Goal: Complete application form: Complete application form

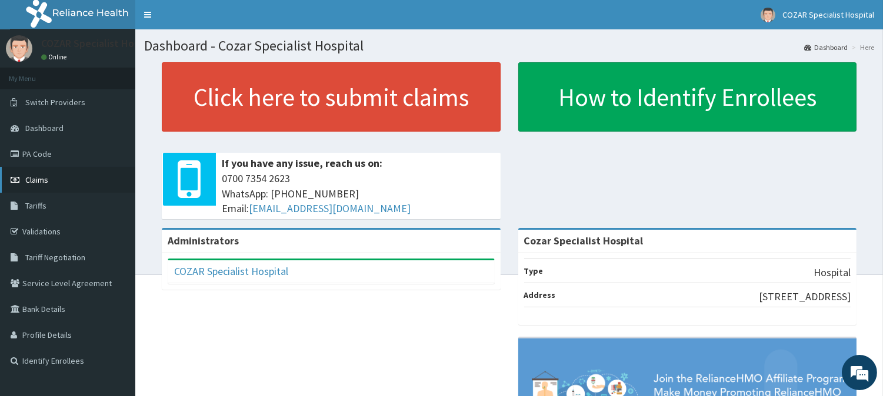
click at [67, 178] on link "Claims" at bounding box center [67, 180] width 135 height 26
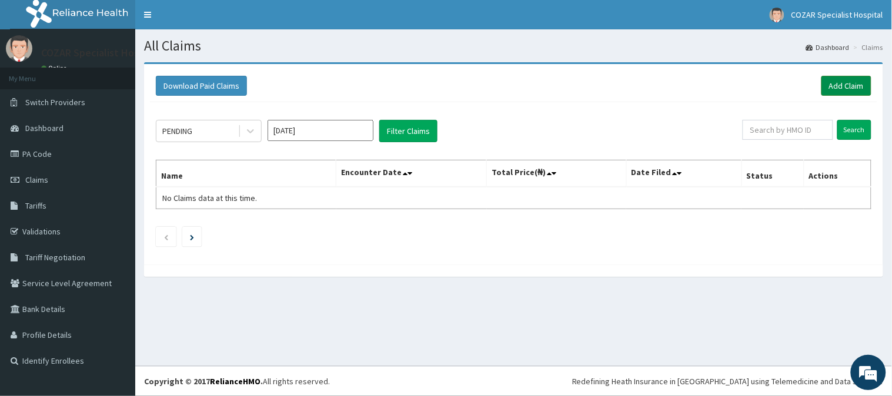
click at [865, 87] on link "Add Claim" at bounding box center [847, 86] width 50 height 20
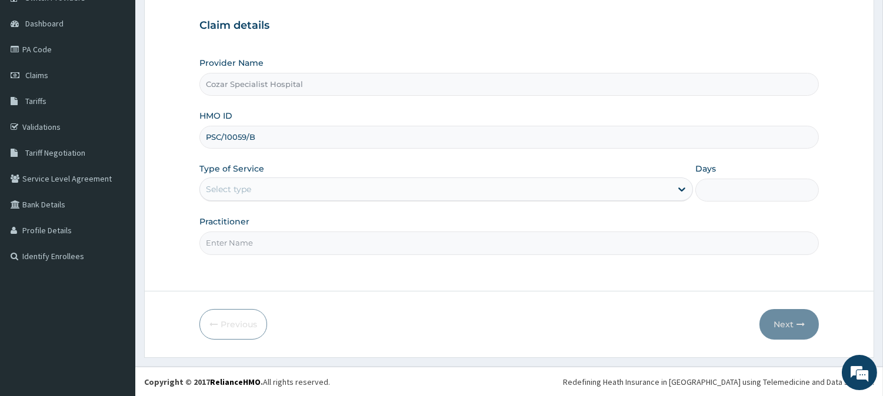
type input "PSC/10059/B"
click at [595, 189] on div "Select type" at bounding box center [435, 189] width 471 height 19
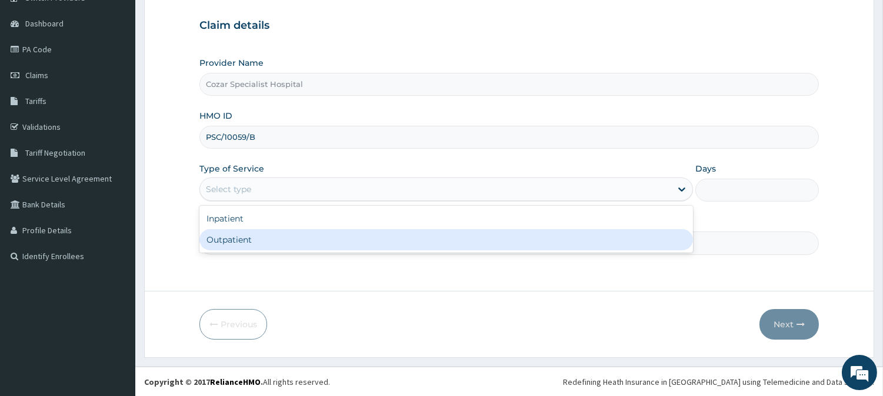
click at [535, 248] on div "Outpatient" at bounding box center [446, 239] width 494 height 21
type input "1"
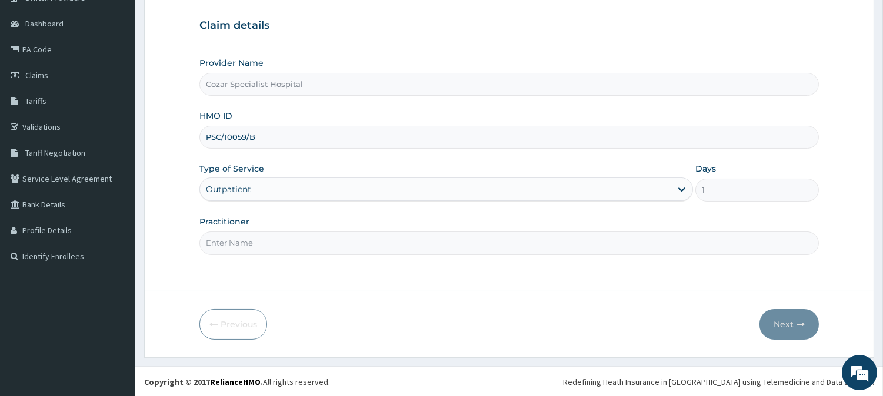
click at [501, 249] on input "Practitioner" at bounding box center [508, 243] width 619 height 23
type input "DR OSENI"
click at [795, 319] on button "Next" at bounding box center [788, 324] width 59 height 31
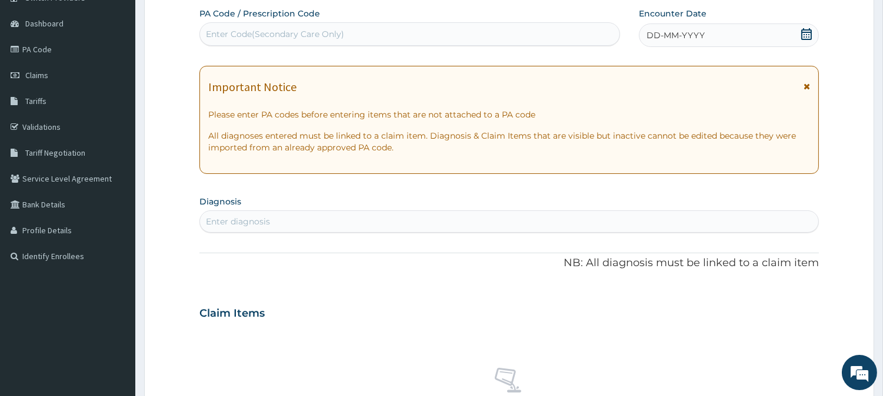
click at [795, 319] on div "Claim Items" at bounding box center [508, 311] width 619 height 31
click at [797, 34] on div "DD-MM-YYYY" at bounding box center [729, 36] width 180 height 24
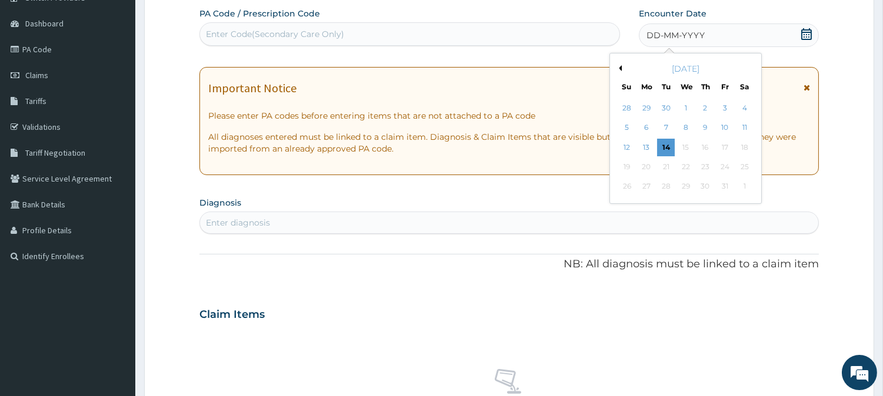
click at [619, 67] on button "Previous Month" at bounding box center [619, 68] width 6 height 6
click at [651, 166] on div "22" at bounding box center [647, 167] width 18 height 18
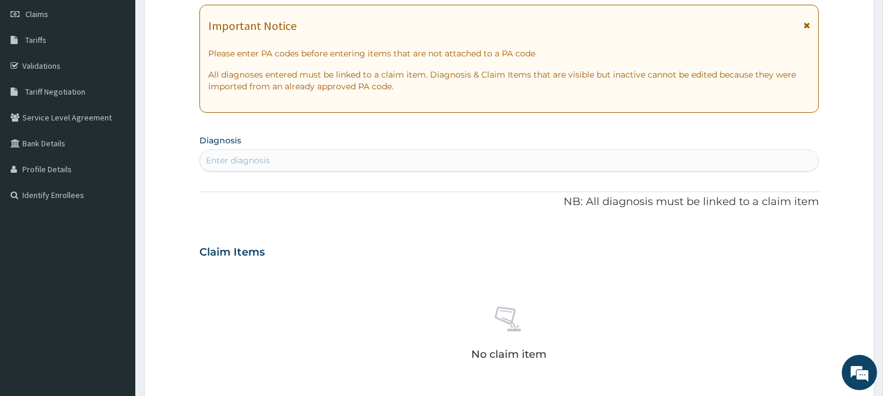
scroll to position [171, 0]
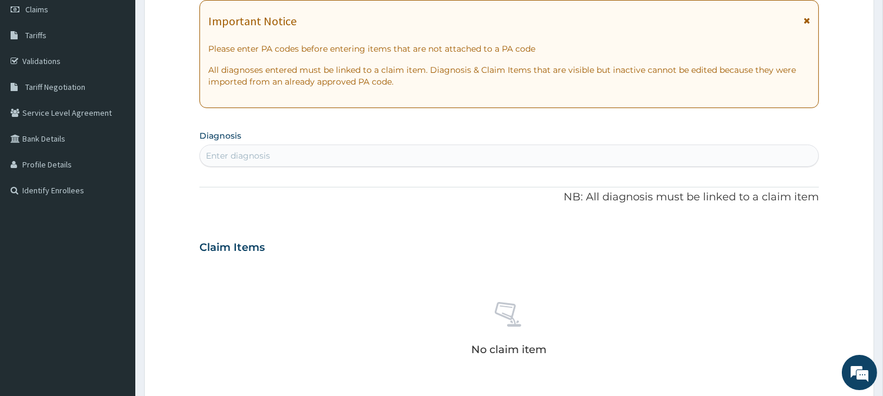
click at [284, 151] on div "Enter diagnosis" at bounding box center [509, 155] width 618 height 19
type input "malaria"
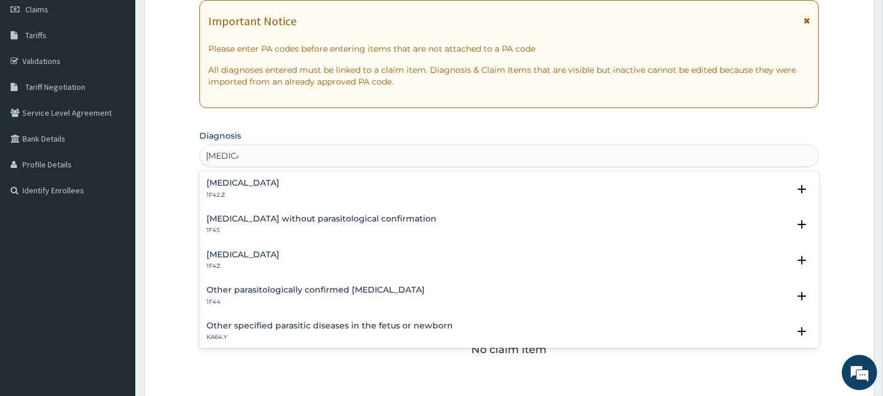
click at [373, 254] on div "Malaria, unspecified 1F4Z" at bounding box center [508, 261] width 605 height 21
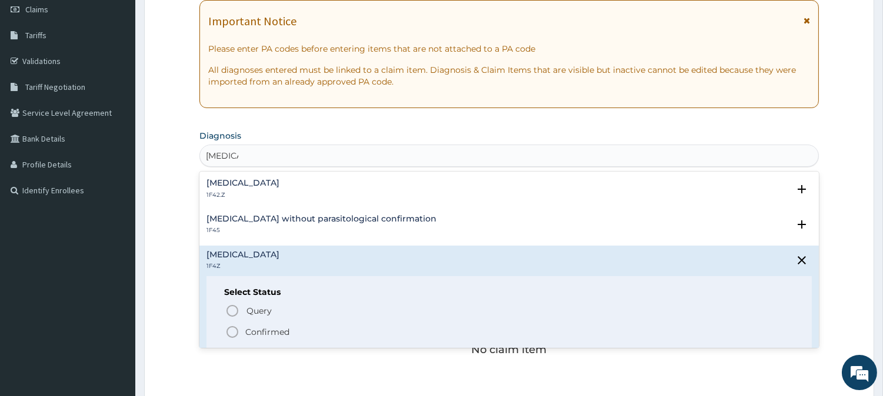
click at [239, 324] on div "Query Query covers suspected (?), Keep in view (kiv), Ruled out (r/o) Confirmed" at bounding box center [509, 322] width 570 height 36
click at [274, 331] on p "Confirmed" at bounding box center [267, 332] width 44 height 12
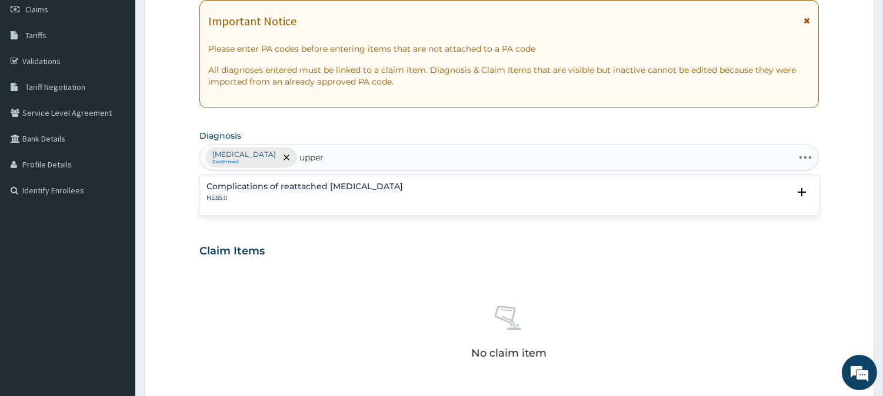
type input "upper"
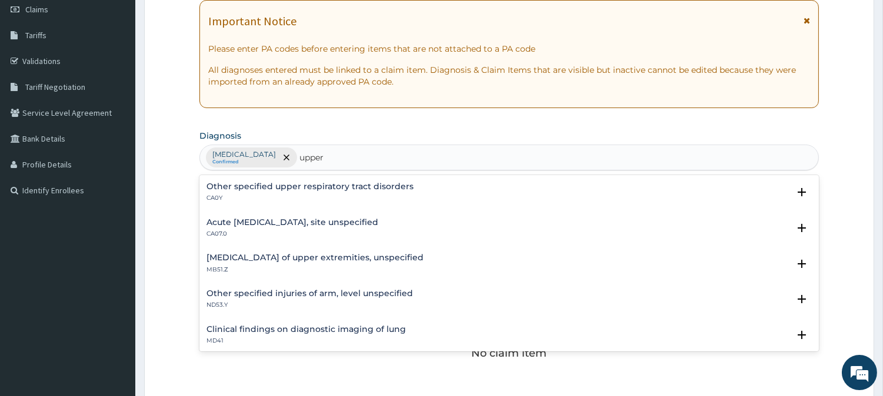
click at [283, 225] on h4 "Acute upper respiratory infection, site unspecified" at bounding box center [292, 222] width 172 height 9
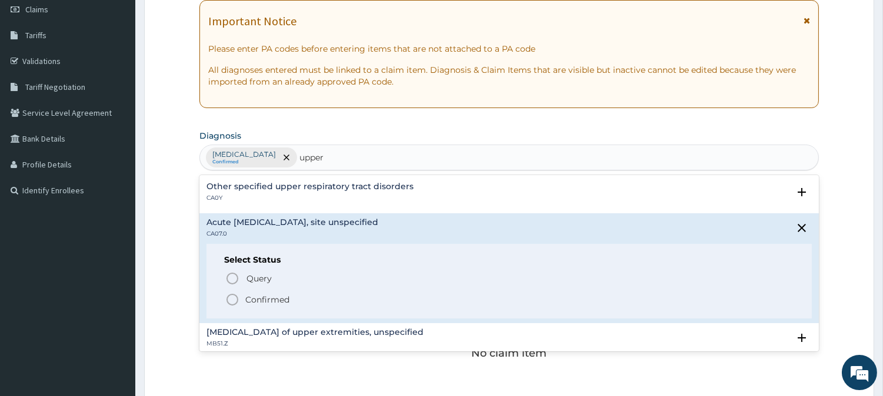
click at [262, 294] on p "Confirmed" at bounding box center [267, 300] width 44 height 12
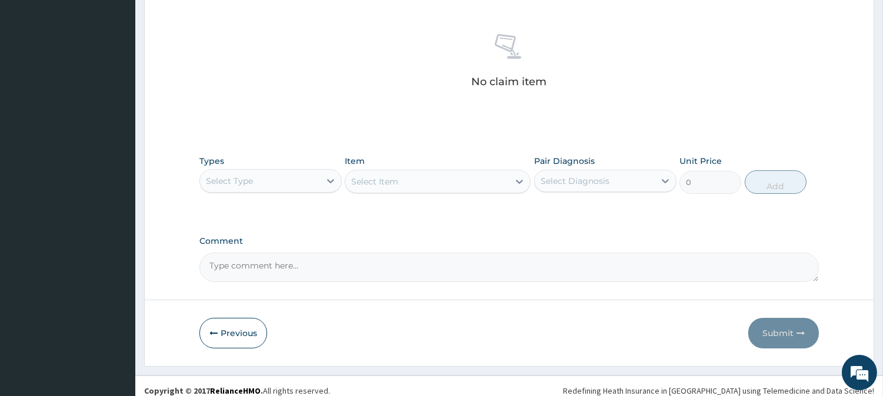
scroll to position [451, 0]
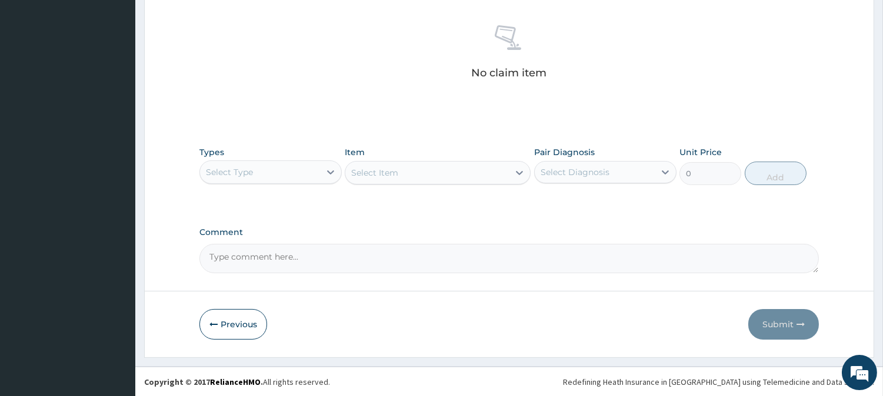
click at [301, 173] on div "Select Type" at bounding box center [260, 172] width 120 height 19
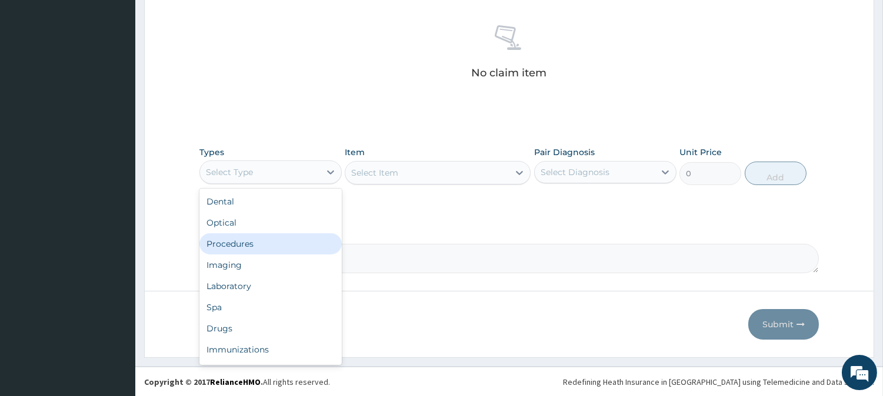
click at [298, 250] on div "Procedures" at bounding box center [270, 244] width 142 height 21
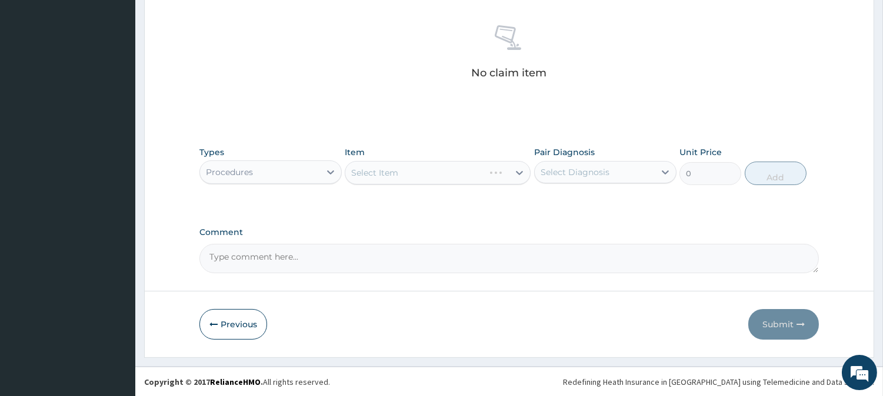
click at [515, 172] on div "Select Item" at bounding box center [438, 173] width 186 height 24
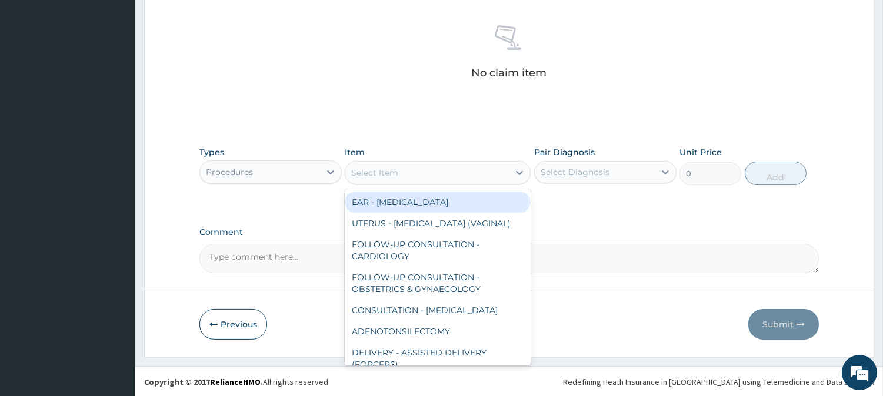
click at [515, 172] on icon at bounding box center [520, 173] width 12 height 12
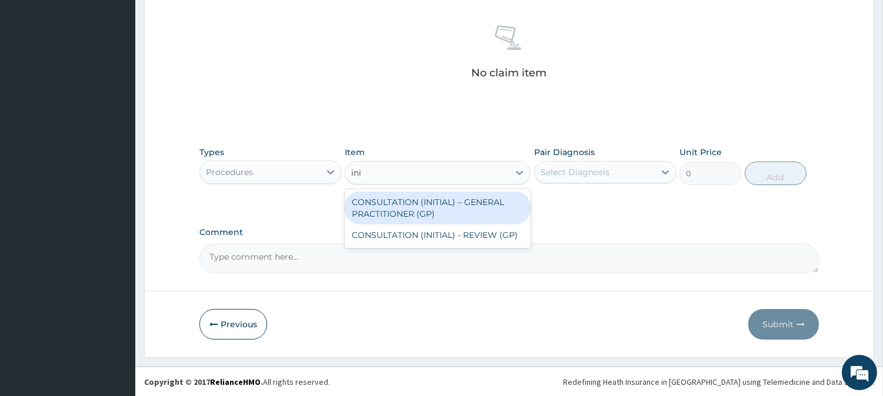
type input "init"
click at [496, 202] on div "CONSULTATION (INITIAL) – GENERAL PRACTITIONER (GP)" at bounding box center [438, 208] width 186 height 33
type input "3000"
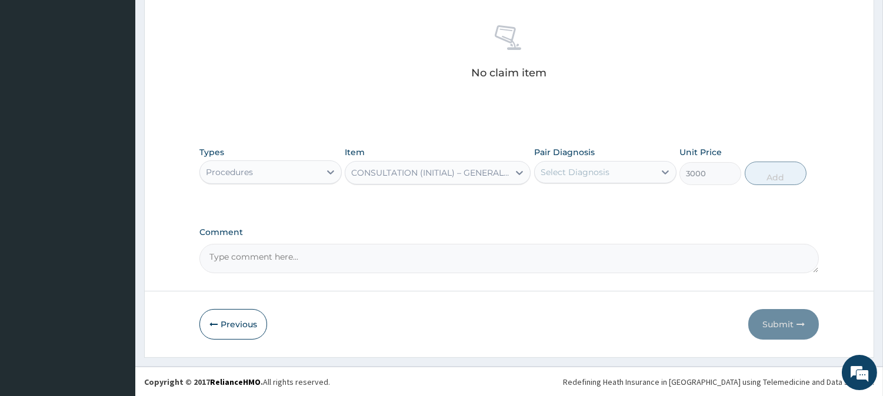
click at [585, 181] on div "Select Diagnosis" at bounding box center [595, 172] width 120 height 19
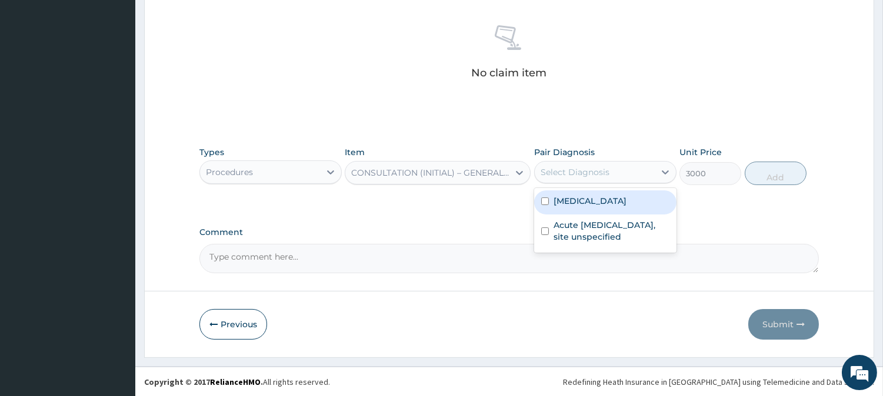
click at [594, 209] on div "Malaria, unspecified" at bounding box center [605, 203] width 142 height 24
checkbox input "true"
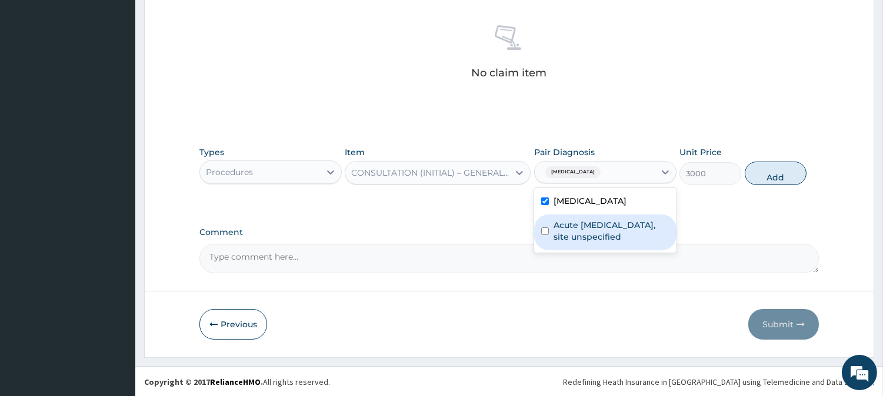
click at [602, 231] on label "Acute upper respiratory infection, site unspecified" at bounding box center [612, 231] width 116 height 24
checkbox input "true"
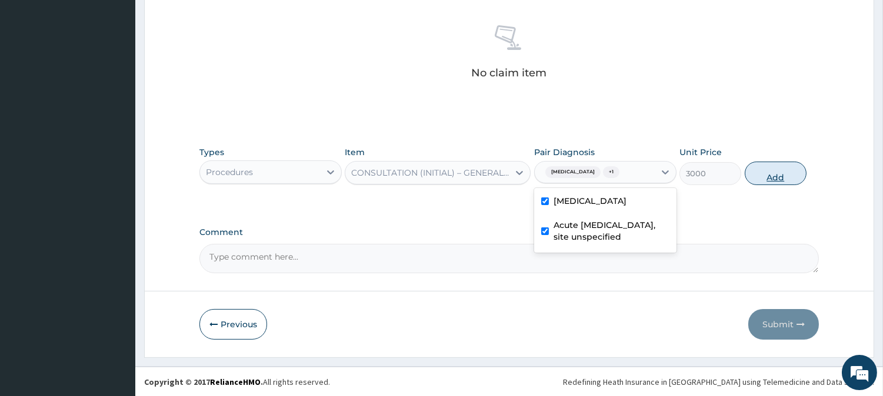
click at [776, 181] on button "Add" at bounding box center [776, 174] width 62 height 24
type input "0"
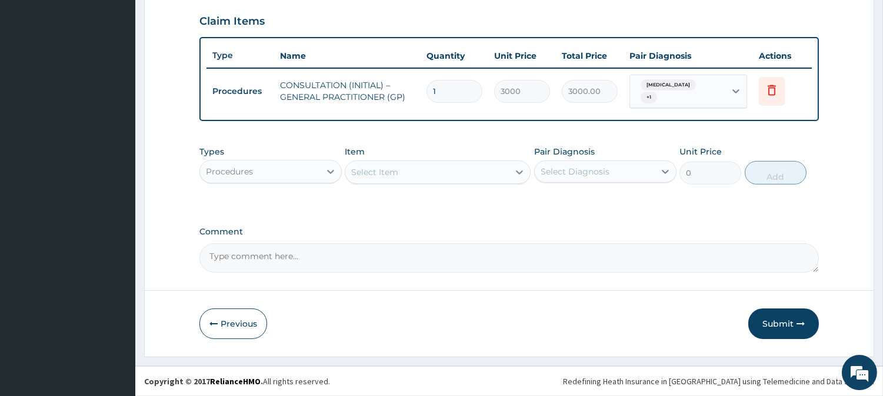
scroll to position [399, 0]
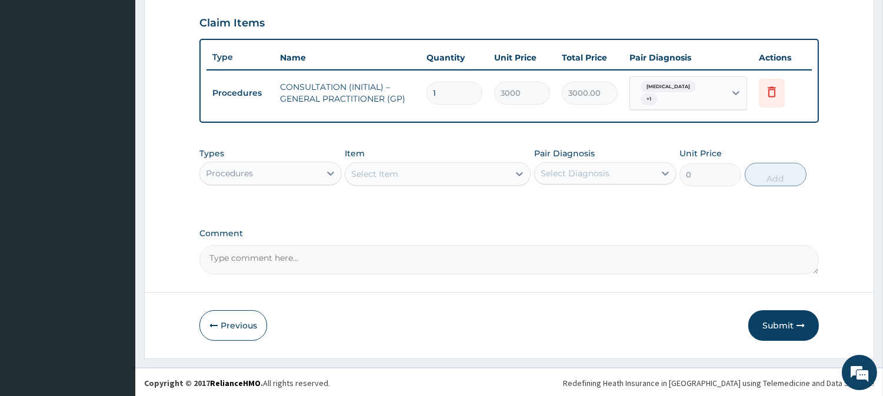
click at [300, 174] on div "Procedures" at bounding box center [260, 173] width 120 height 19
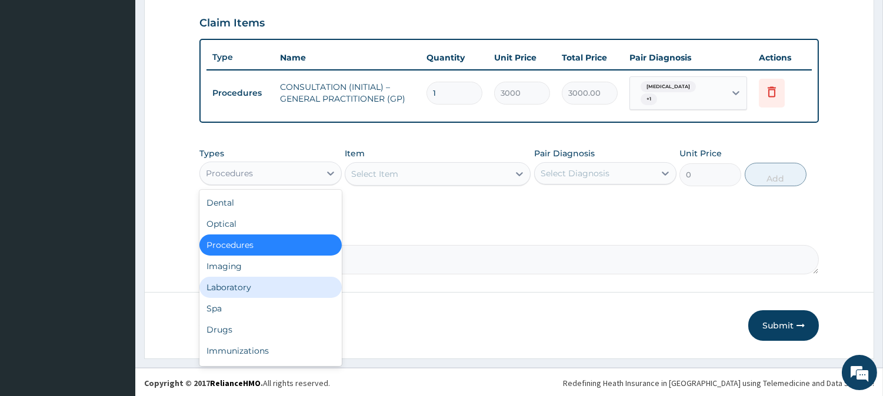
click at [289, 289] on div "Laboratory" at bounding box center [270, 287] width 142 height 21
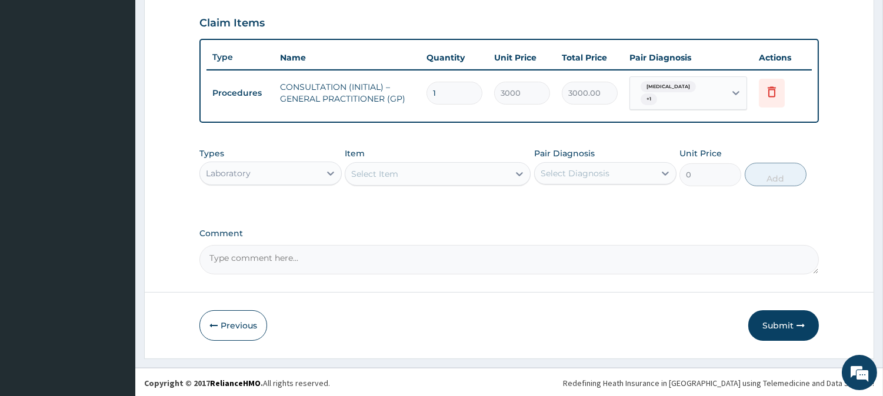
click at [443, 175] on div "Select Item" at bounding box center [427, 174] width 164 height 19
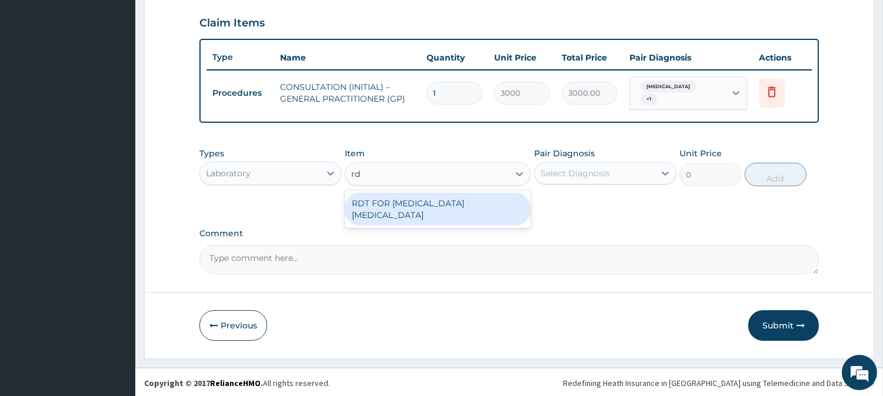
type input "rdt"
click at [456, 199] on div "RDT FOR MALARIA PARASITE" at bounding box center [438, 209] width 186 height 33
type input "1300"
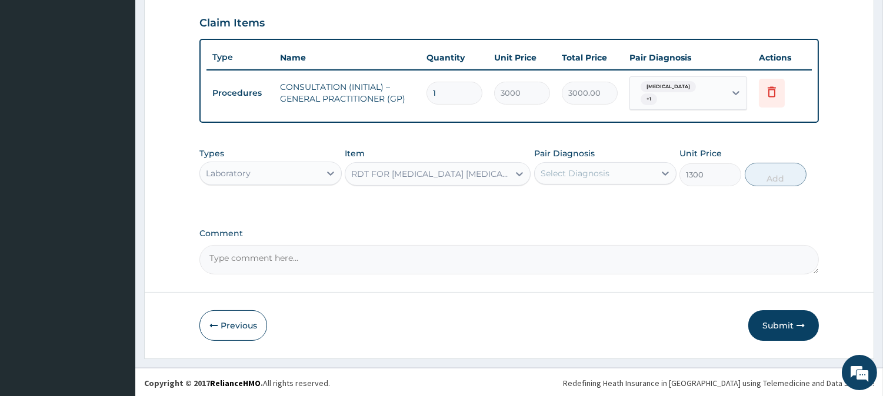
click at [583, 171] on div "Select Diagnosis" at bounding box center [575, 174] width 69 height 12
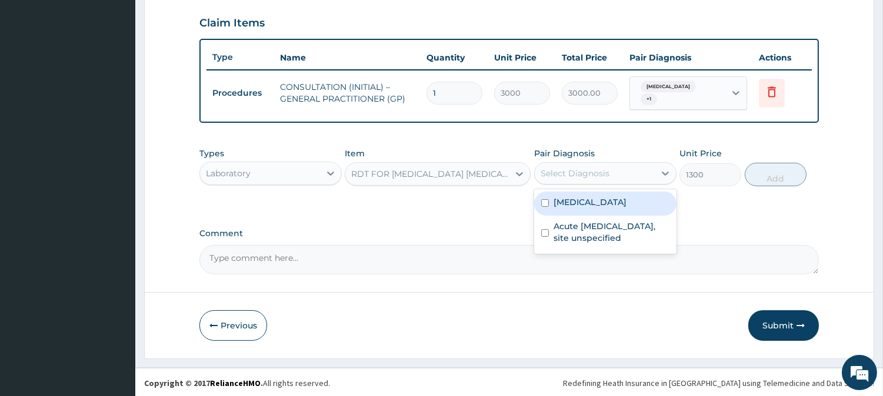
click at [580, 204] on label "Malaria, unspecified" at bounding box center [590, 202] width 73 height 12
checkbox input "true"
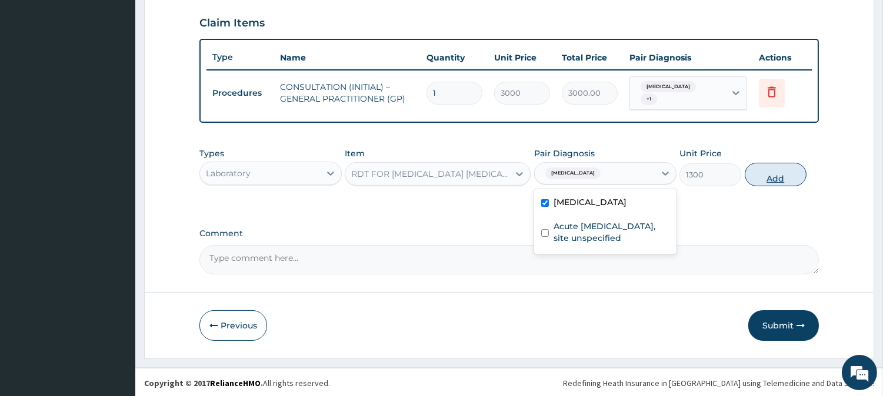
click at [793, 180] on button "Add" at bounding box center [776, 175] width 62 height 24
type input "0"
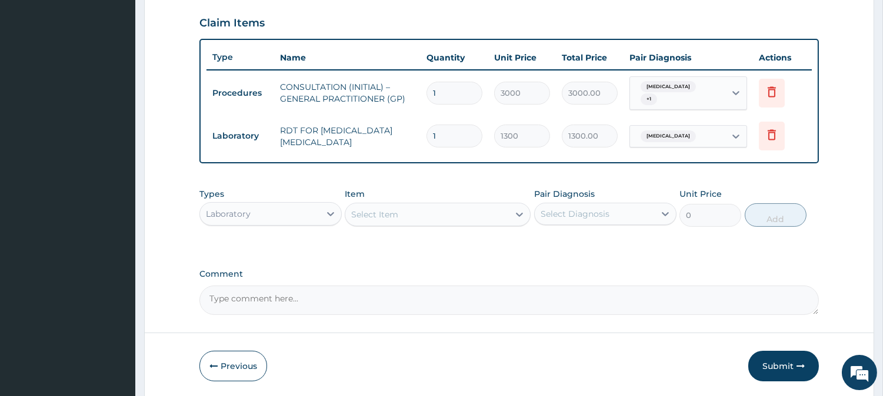
click at [316, 208] on div "Laboratory" at bounding box center [260, 214] width 120 height 19
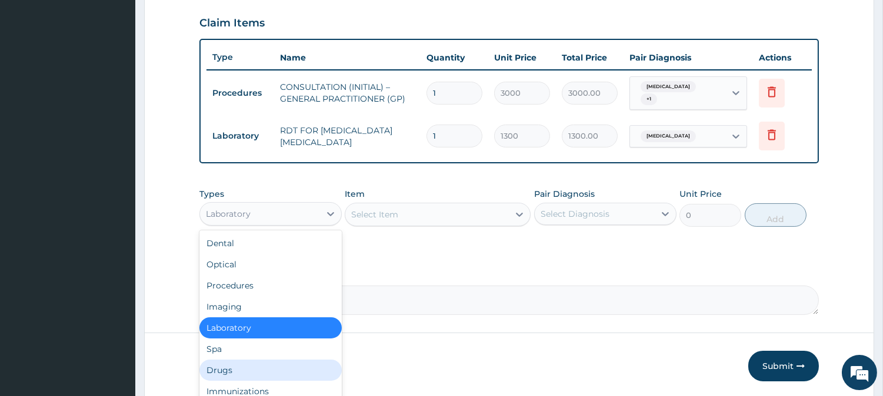
click at [247, 362] on div "Drugs" at bounding box center [270, 370] width 142 height 21
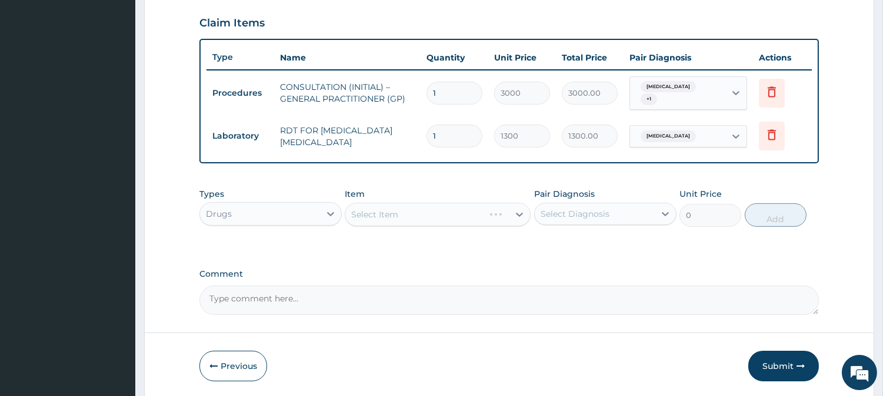
click at [478, 210] on div "Select Item" at bounding box center [438, 215] width 186 height 24
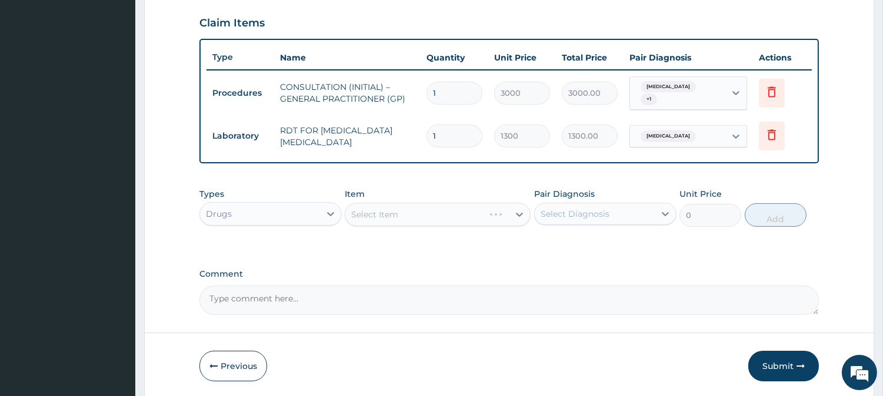
click at [478, 210] on div "Select Item" at bounding box center [414, 214] width 139 height 19
click at [478, 210] on div "Select Item" at bounding box center [427, 214] width 164 height 19
type input "a"
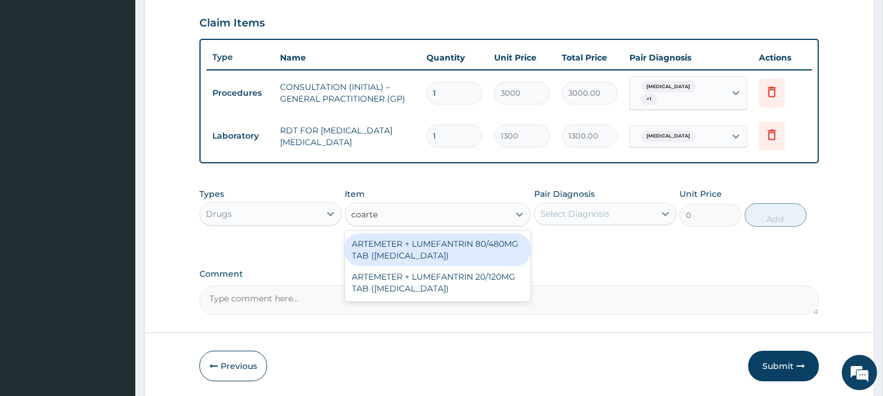
type input "coartem"
click at [508, 246] on div "ARTEMETER + LUMEFANTRIN 80/480MG TAB (COARTEM)" at bounding box center [438, 250] width 186 height 33
type input "500"
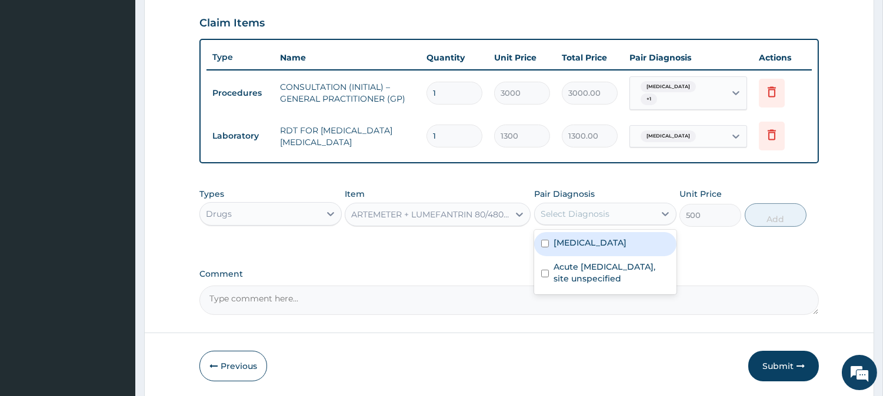
click at [621, 219] on div "Select Diagnosis" at bounding box center [595, 214] width 120 height 19
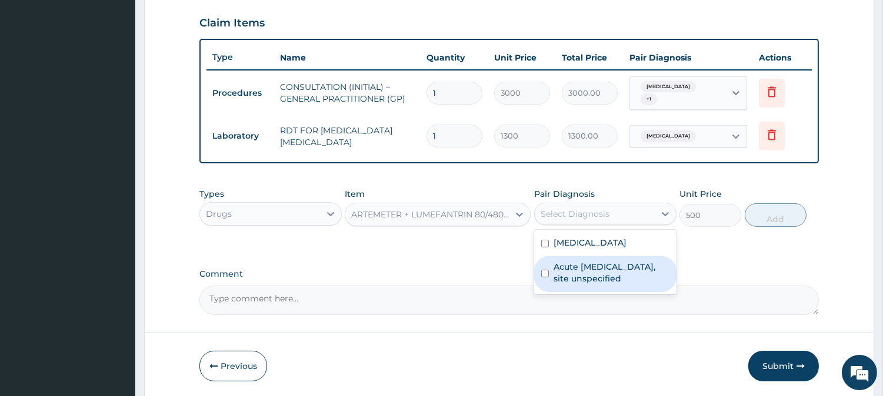
click at [621, 256] on div "Acute upper respiratory infection, site unspecified" at bounding box center [605, 274] width 142 height 36
checkbox input "true"
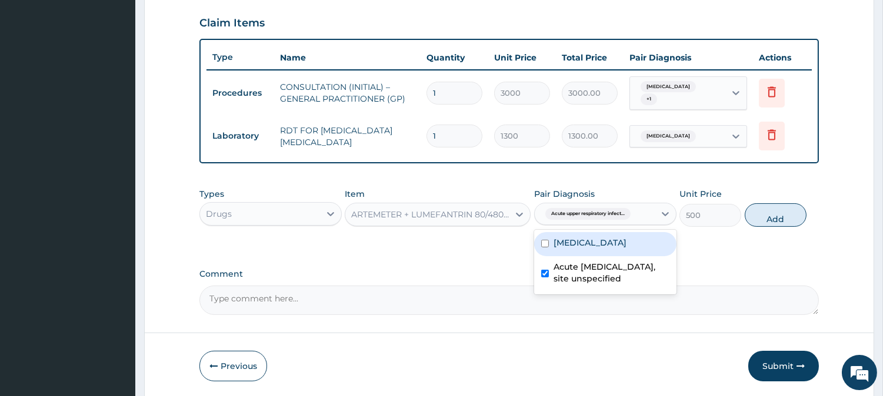
click at [619, 238] on label "Malaria, unspecified" at bounding box center [590, 243] width 73 height 12
checkbox input "true"
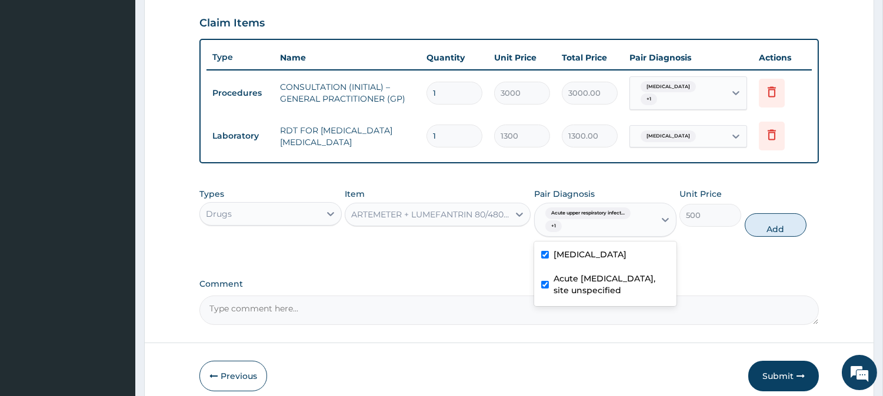
click at [615, 289] on label "Acute upper respiratory infection, site unspecified" at bounding box center [612, 285] width 116 height 24
checkbox input "false"
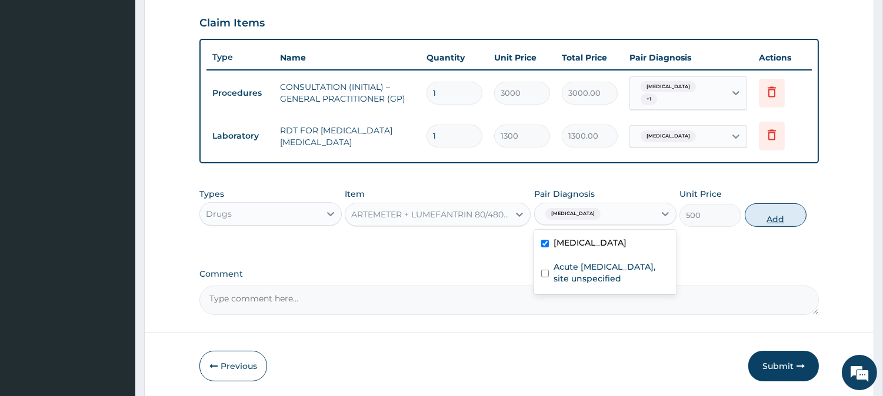
click at [780, 216] on button "Add" at bounding box center [776, 216] width 62 height 24
type input "0"
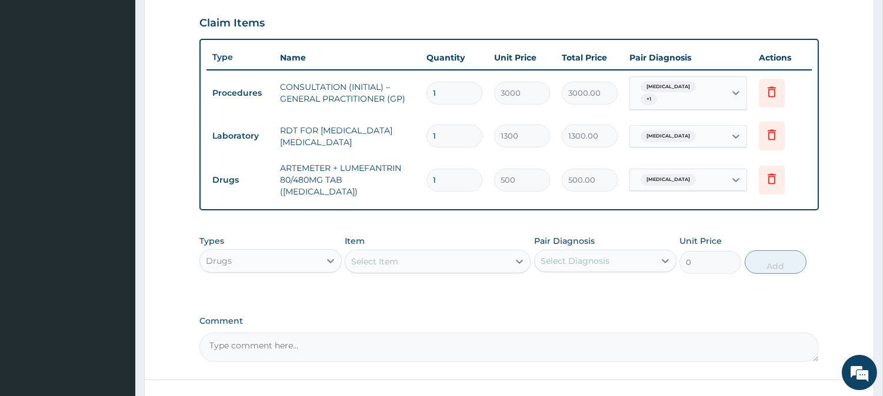
type input "0.00"
type input "6"
type input "3000.00"
type input "6"
click at [396, 260] on div "Select Item" at bounding box center [374, 262] width 47 height 12
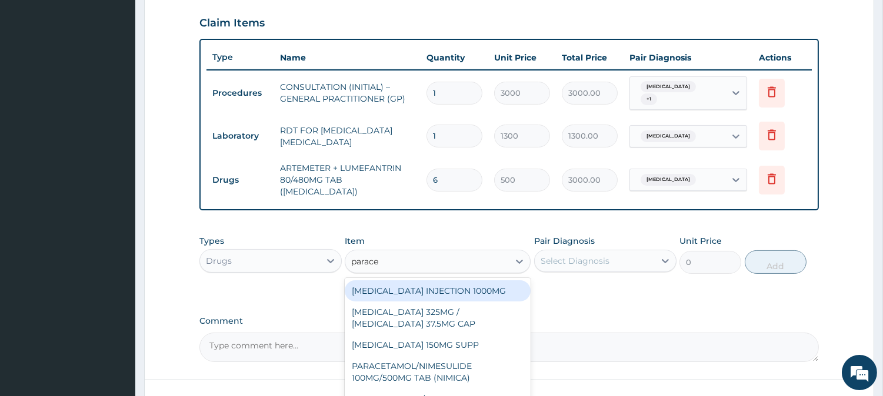
type input "paracet"
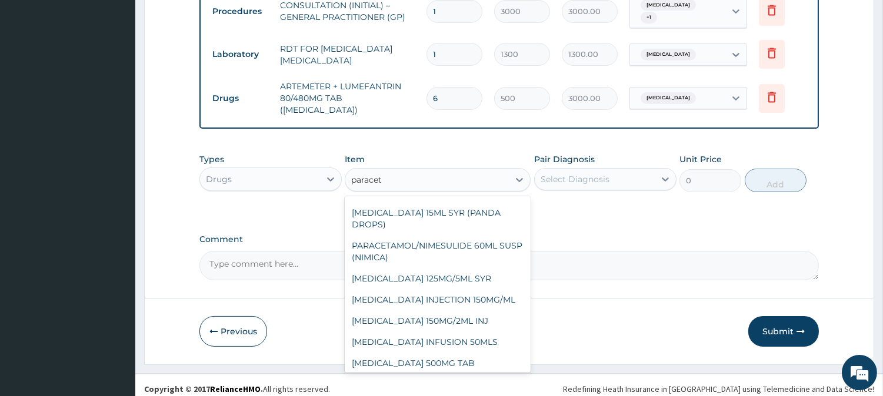
scroll to position [206, 0]
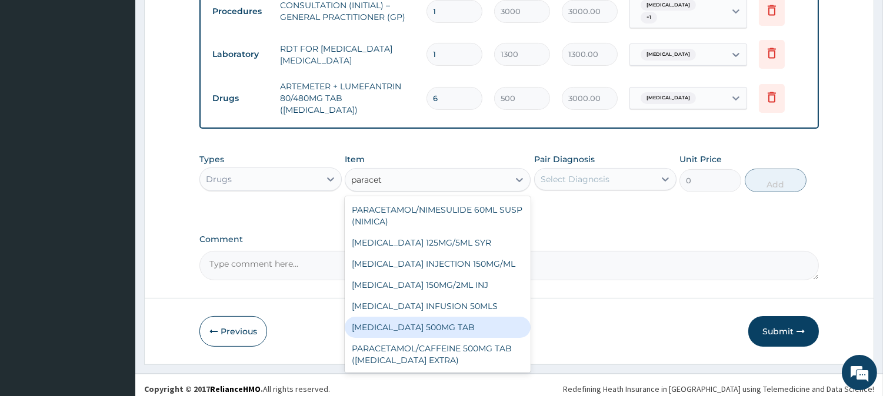
click at [462, 321] on div "PARACETAMOL 500MG TAB" at bounding box center [438, 327] width 186 height 21
type input "65"
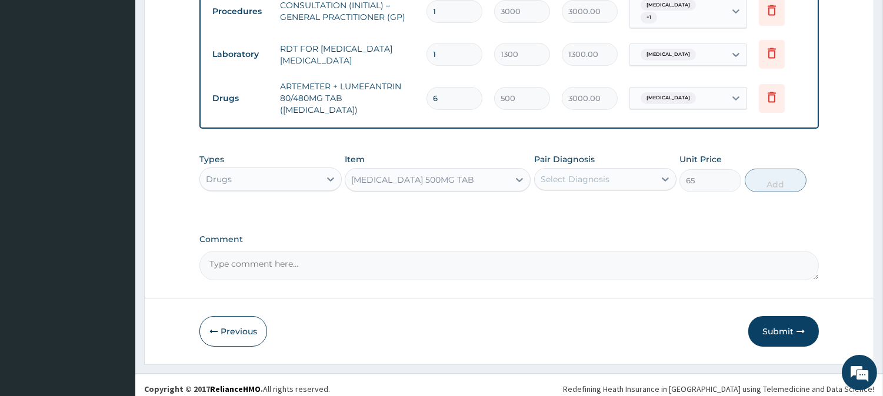
click at [622, 170] on div "Select Diagnosis" at bounding box center [595, 179] width 120 height 19
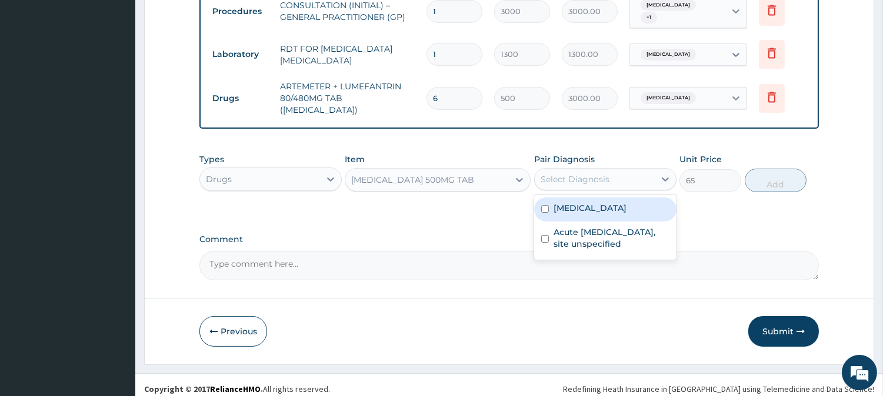
click at [626, 204] on label "Malaria, unspecified" at bounding box center [590, 208] width 73 height 12
checkbox input "true"
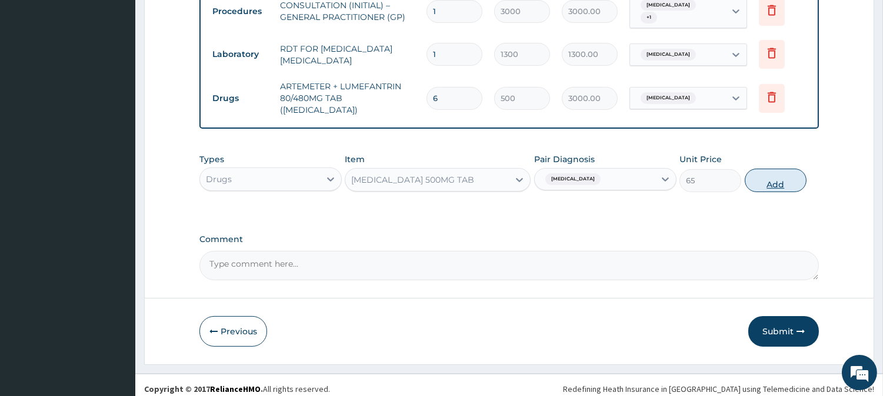
click at [781, 169] on button "Add" at bounding box center [776, 181] width 62 height 24
type input "0"
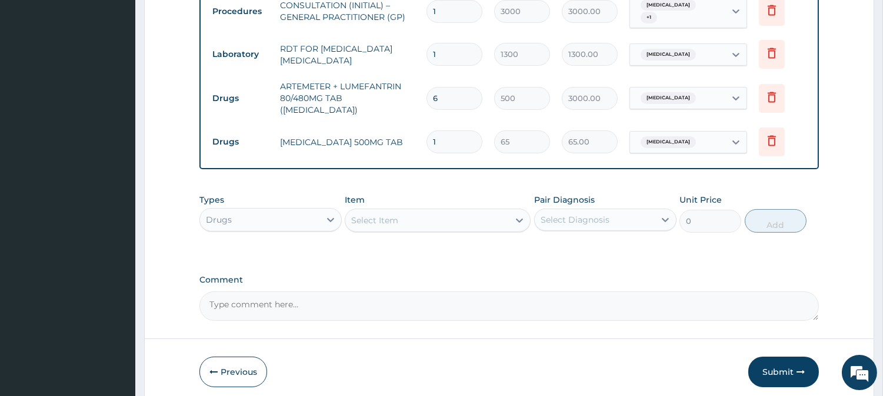
type input "18"
type input "1170.00"
type input "18"
click at [409, 211] on div "Select Item" at bounding box center [427, 220] width 164 height 19
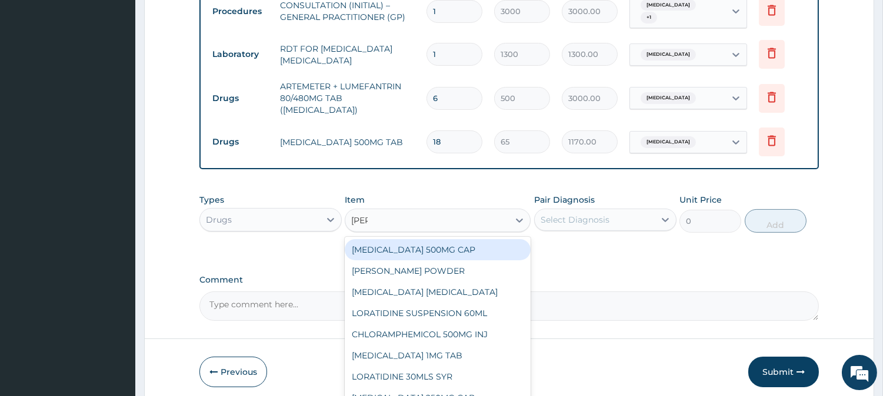
type input "lorat"
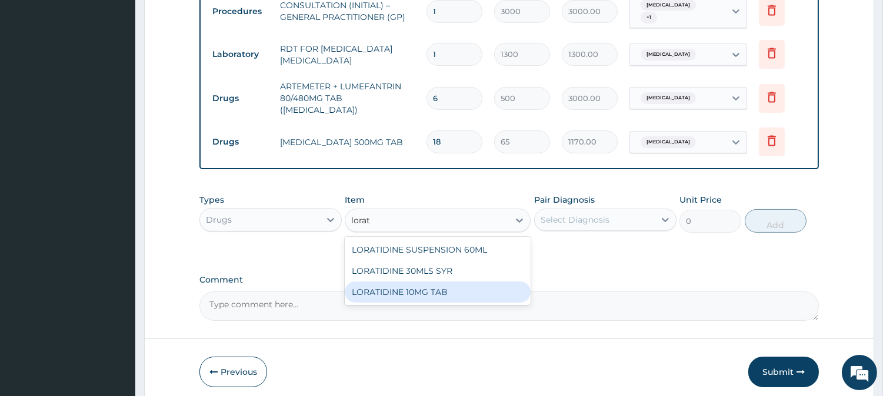
click at [439, 282] on div "LORATIDINE 10MG TAB" at bounding box center [438, 292] width 186 height 21
type input "110"
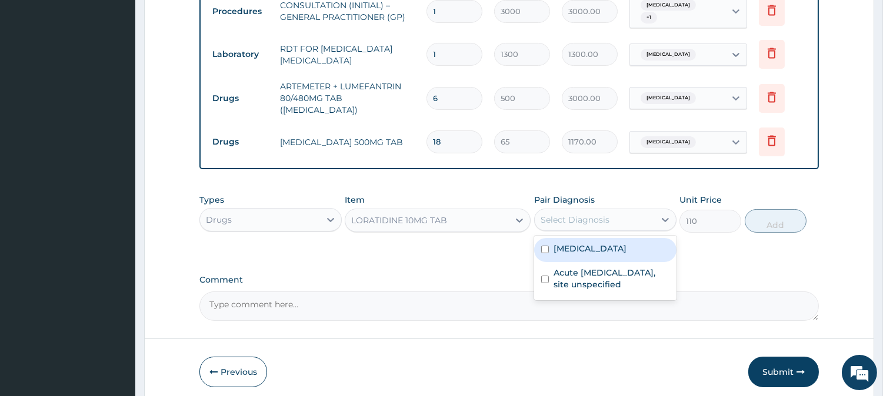
click at [599, 214] on div "Select Diagnosis" at bounding box center [575, 220] width 69 height 12
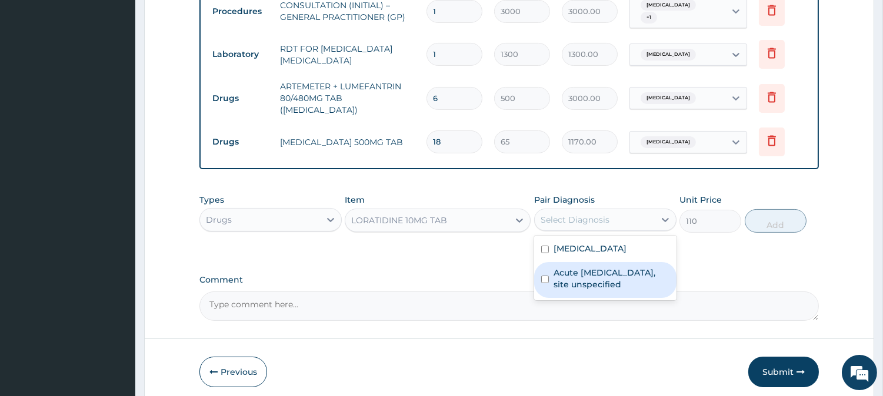
click at [626, 272] on label "Acute upper respiratory infection, site unspecified" at bounding box center [612, 279] width 116 height 24
checkbox input "true"
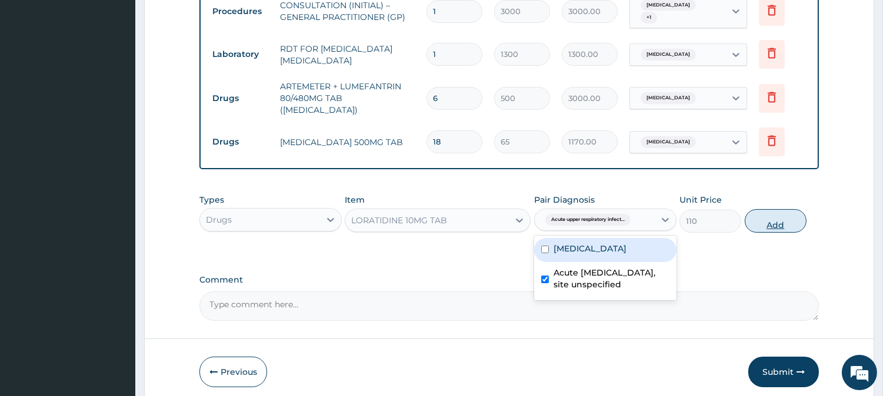
click at [768, 209] on button "Add" at bounding box center [776, 221] width 62 height 24
type input "0"
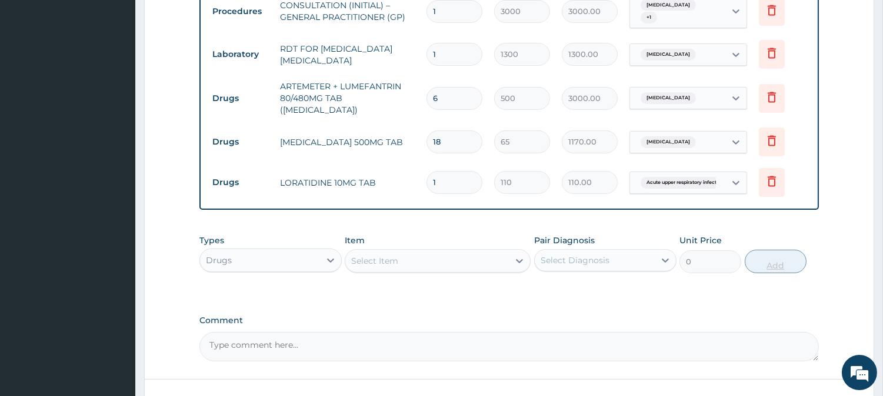
type input "10"
type input "1100.00"
type input "10"
click at [459, 252] on div "Select Item" at bounding box center [427, 261] width 164 height 19
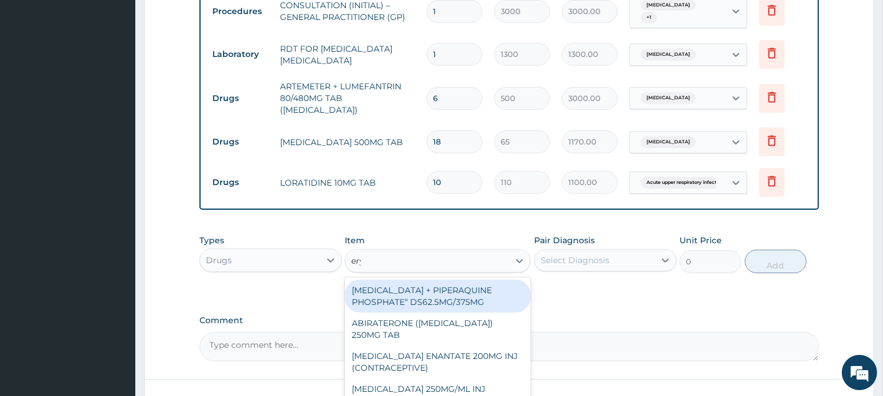
type input "erythro"
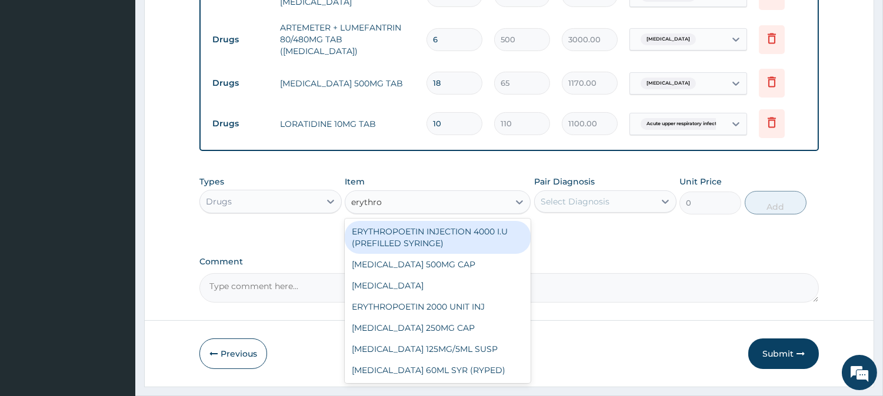
scroll to position [563, 0]
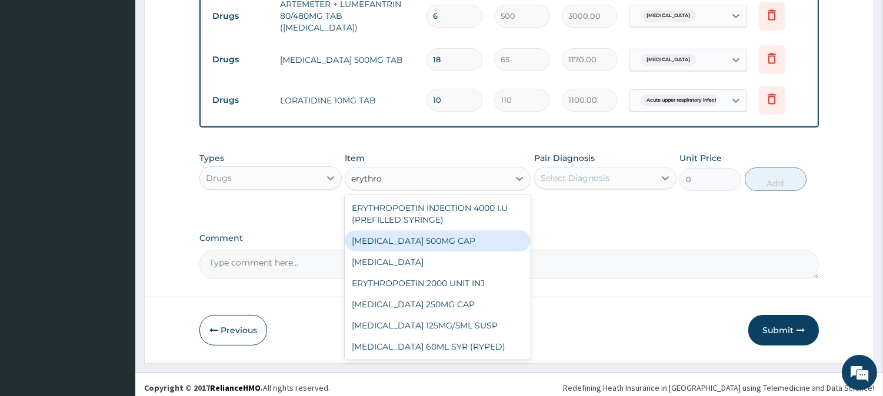
click at [474, 233] on div "ERYTHROMYCIN 500MG CAP" at bounding box center [438, 241] width 186 height 21
type input "130"
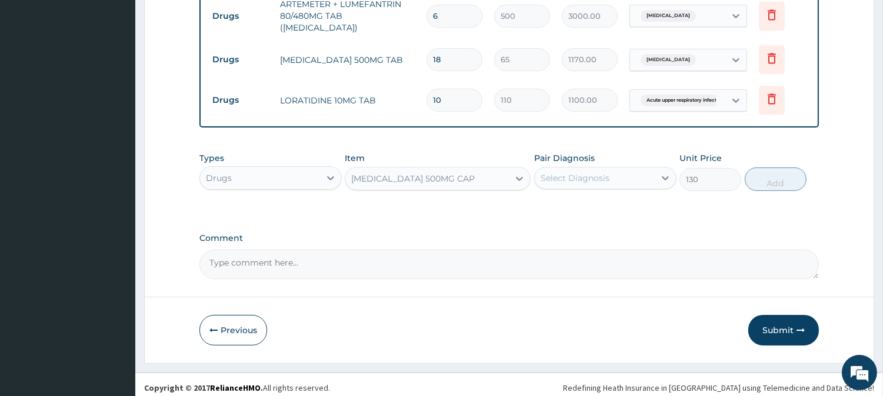
click at [608, 169] on div "Select Diagnosis" at bounding box center [595, 178] width 120 height 19
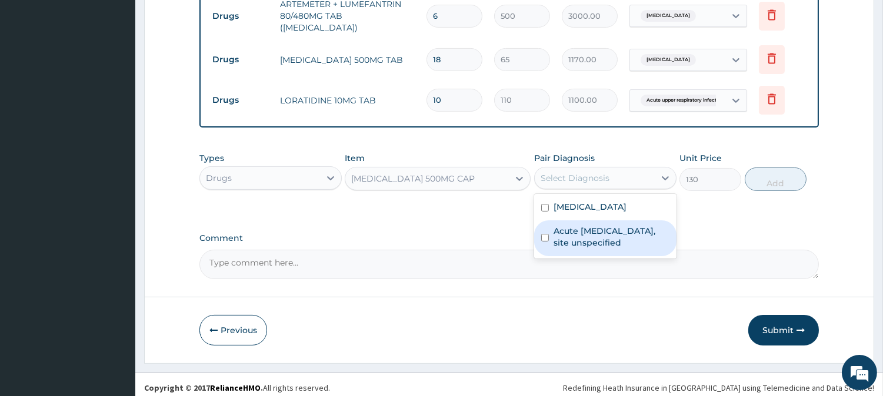
click at [601, 235] on label "Acute upper respiratory infection, site unspecified" at bounding box center [612, 237] width 116 height 24
checkbox input "true"
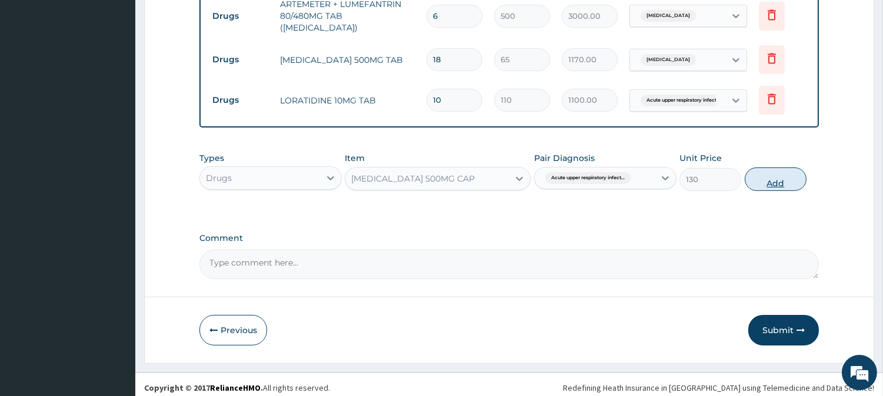
click at [771, 173] on button "Add" at bounding box center [776, 180] width 62 height 24
type input "0"
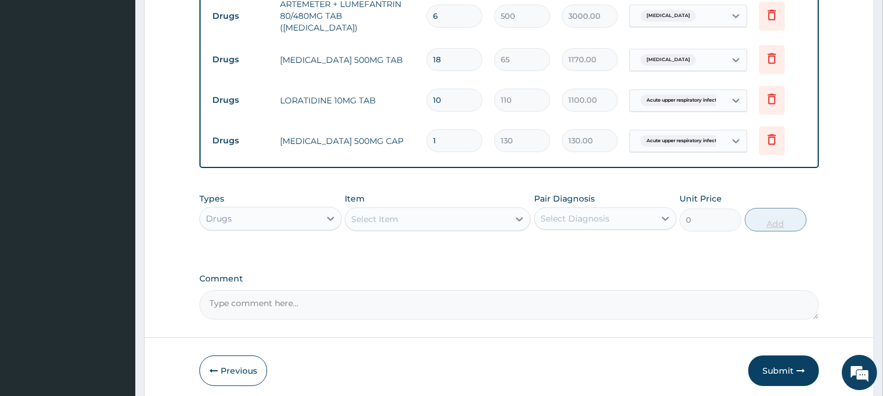
type input "21"
type input "2730.00"
type input "21"
click at [450, 215] on div "Select Item" at bounding box center [427, 219] width 164 height 19
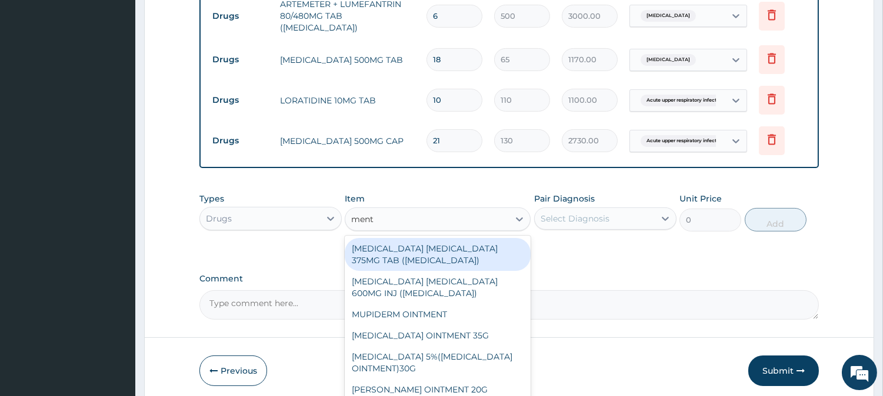
type input "menth"
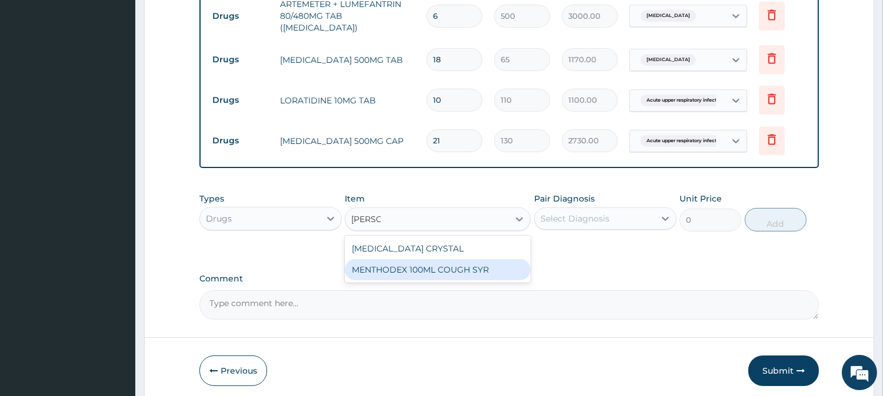
click at [469, 266] on div "MENTHODEX 100ML COUGH SYR" at bounding box center [438, 269] width 186 height 21
type input "1400"
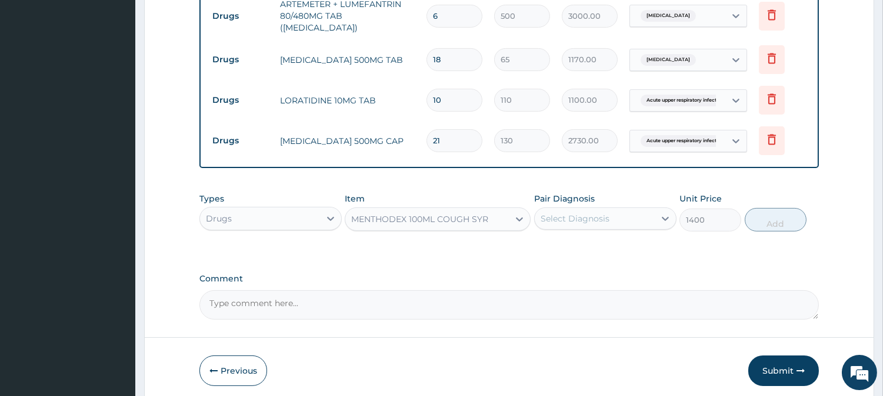
click at [628, 214] on div "Select Diagnosis" at bounding box center [595, 218] width 120 height 19
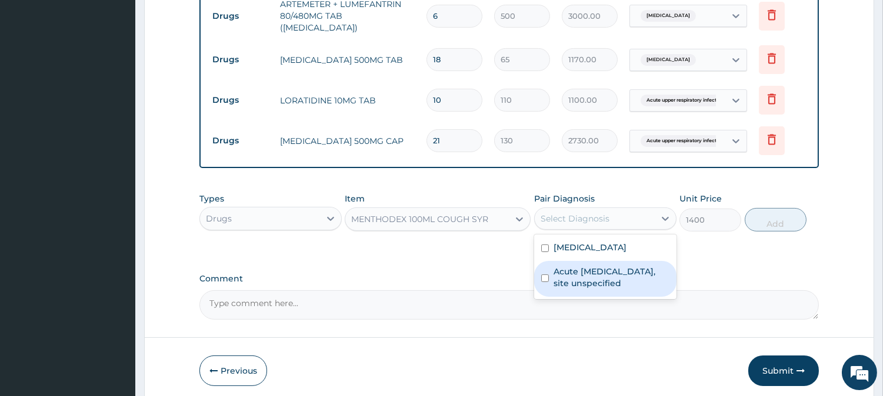
click at [627, 278] on label "Acute upper respiratory infection, site unspecified" at bounding box center [612, 278] width 116 height 24
checkbox input "true"
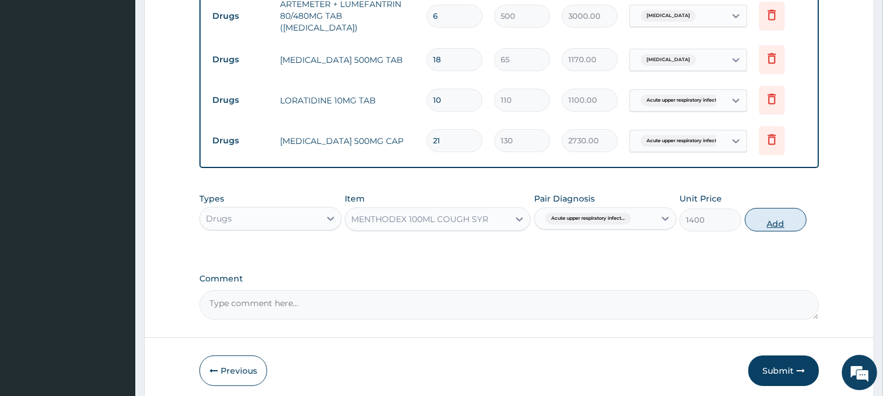
click at [793, 209] on button "Add" at bounding box center [776, 220] width 62 height 24
type input "0"
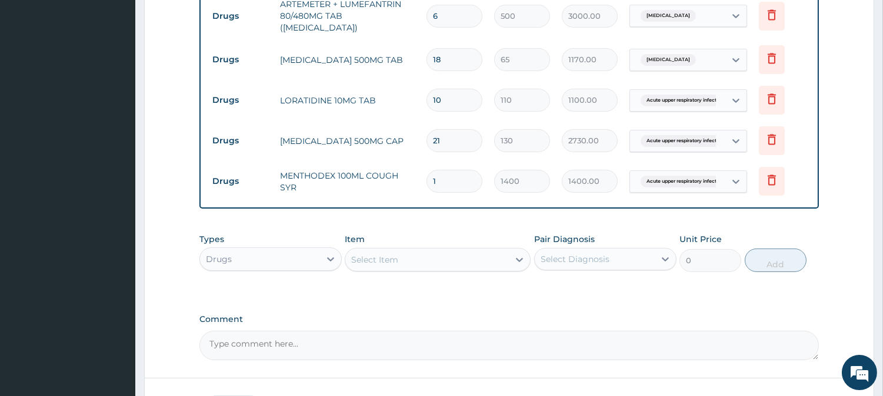
scroll to position [645, 0]
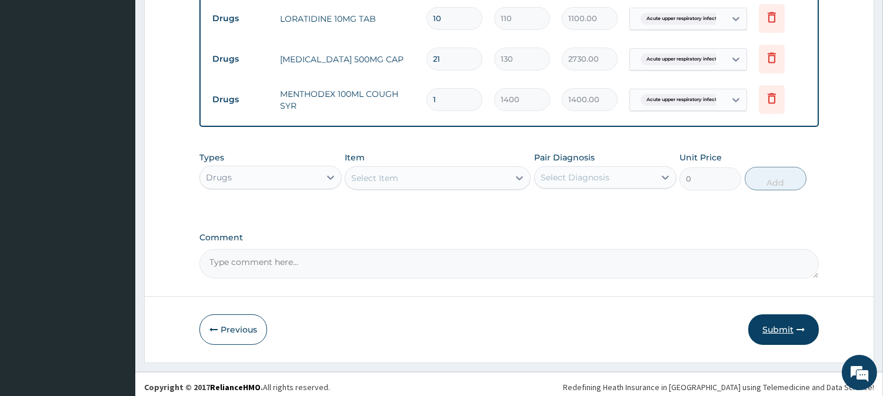
click at [772, 327] on button "Submit" at bounding box center [783, 330] width 71 height 31
